Goal: Task Accomplishment & Management: Use online tool/utility

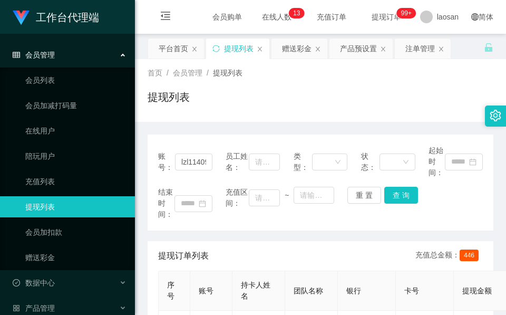
drag, startPoint x: 255, startPoint y: 127, endPoint x: 251, endPoint y: 107, distance: 19.8
click at [292, 46] on div "赠送彩金" at bounding box center [297, 48] width 30 height 20
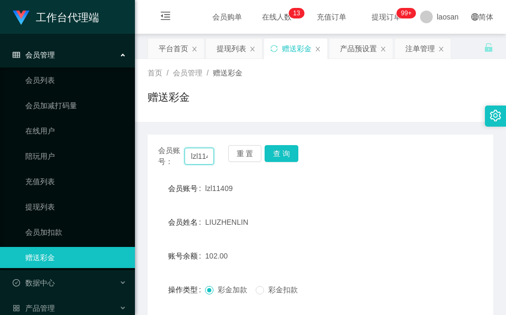
click at [201, 161] on input "lzl11409" at bounding box center [199, 156] width 30 height 17
paste input "Lss5550"
type input "Lss5550"
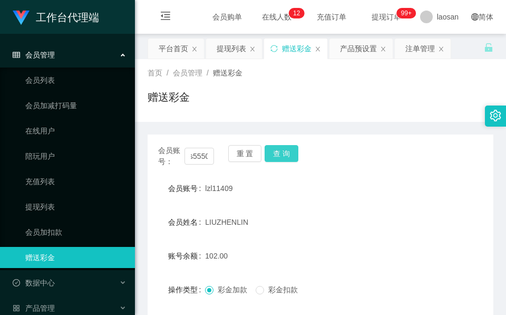
click at [280, 146] on button "查 询" at bounding box center [281, 153] width 34 height 17
click at [281, 149] on div "会员账号： Lss5550 重 置 查 询" at bounding box center [321, 156] width 346 height 22
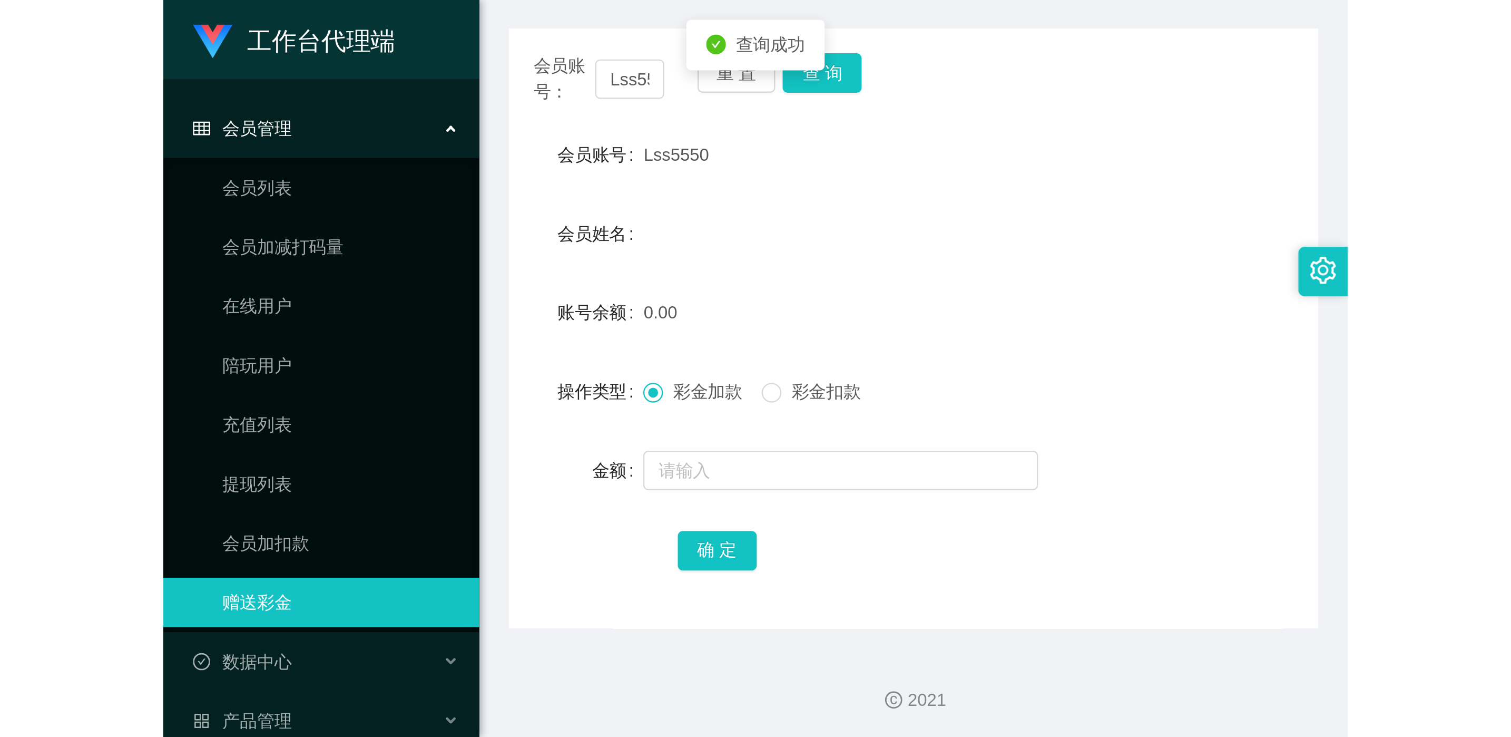
scroll to position [125, 0]
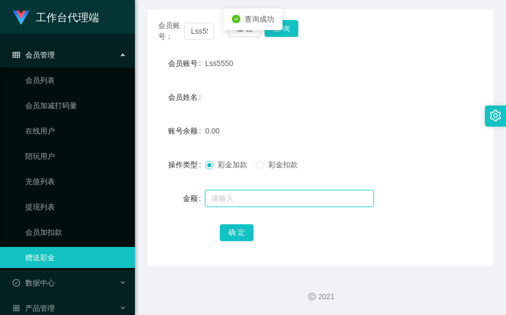
click at [246, 199] on input "text" at bounding box center [289, 198] width 169 height 17
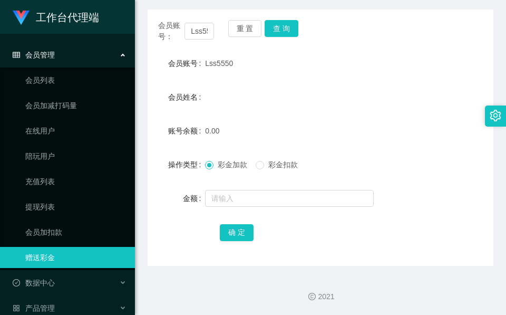
click at [262, 84] on form "会员账号 Lss5550 会员姓名 账号余额 0.00 操作类型 彩金加款 彩金扣款 金额 确 定" at bounding box center [321, 148] width 346 height 190
drag, startPoint x: 220, startPoint y: 201, endPoint x: 215, endPoint y: 197, distance: 6.7
click at [220, 202] on input "text" at bounding box center [289, 198] width 169 height 17
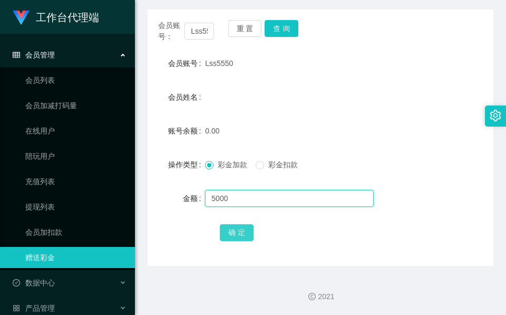
type input "5000"
click at [228, 231] on button "确 定" at bounding box center [237, 232] width 34 height 17
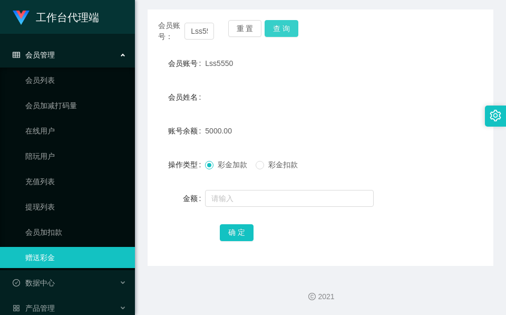
click at [278, 25] on button "查 询" at bounding box center [281, 28] width 34 height 17
click at [262, 107] on div "会员姓名" at bounding box center [321, 96] width 346 height 21
click at [217, 127] on span "5000.00" at bounding box center [218, 130] width 27 height 8
drag, startPoint x: 217, startPoint y: 127, endPoint x: 369, endPoint y: 146, distance: 153.4
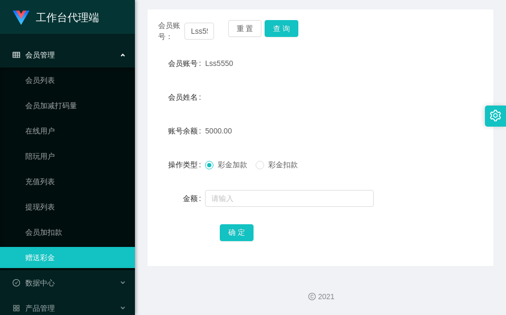
click at [369, 146] on form "会员账号 Lss5550 会员姓名 账号余额 5000.00 操作类型 彩金加款 彩金扣款 金额 确 定" at bounding box center [321, 148] width 346 height 190
click at [225, 163] on span "彩金加款" at bounding box center [232, 164] width 38 height 8
click at [268, 111] on form "会员账号 Lss5550 会员姓名 账号余额 5000.00 操作类型 彩金加款 彩金扣款 金额 确 定" at bounding box center [321, 148] width 346 height 190
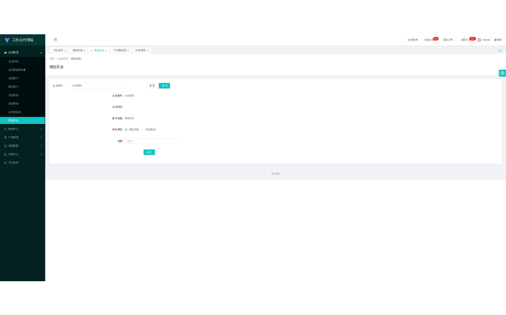
scroll to position [0, 0]
